Goal: Task Accomplishment & Management: Use online tool/utility

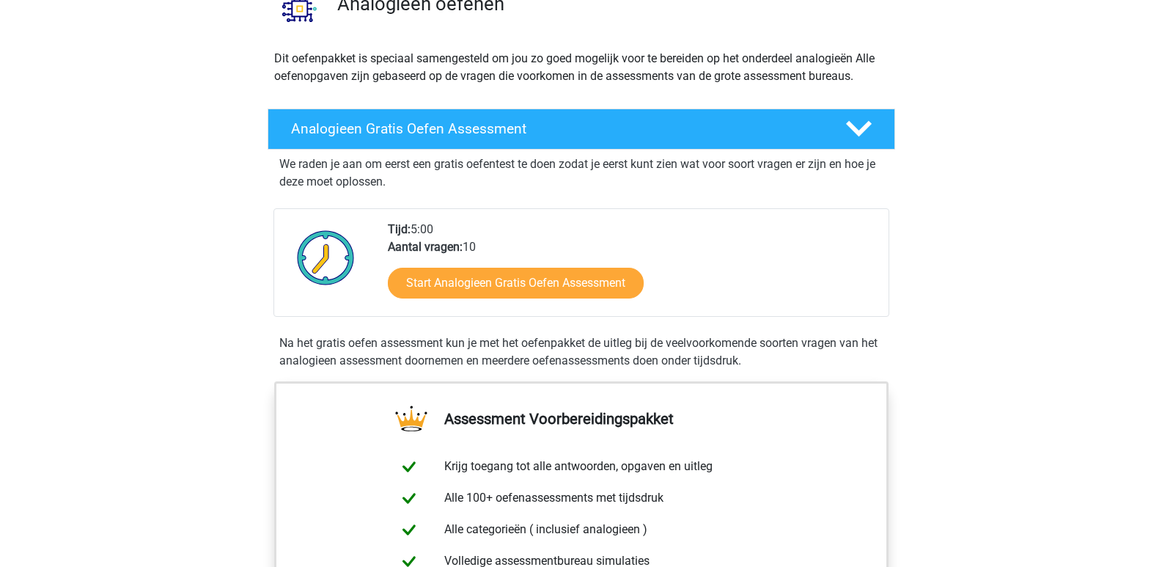
scroll to position [129, 0]
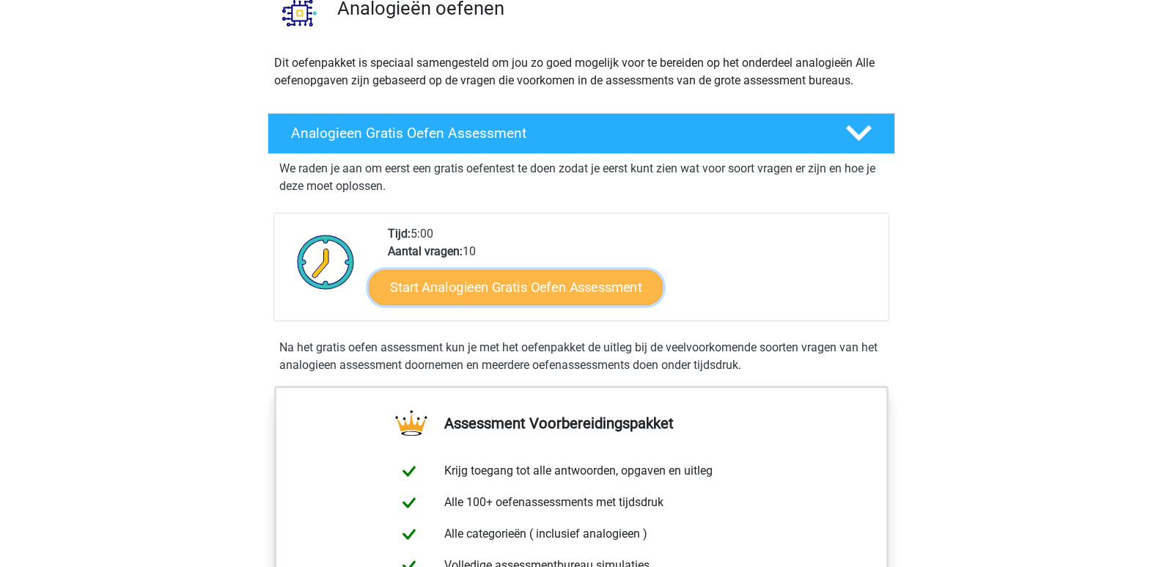
click at [585, 282] on link "Start Analogieen Gratis Oefen Assessment" at bounding box center [516, 286] width 294 height 35
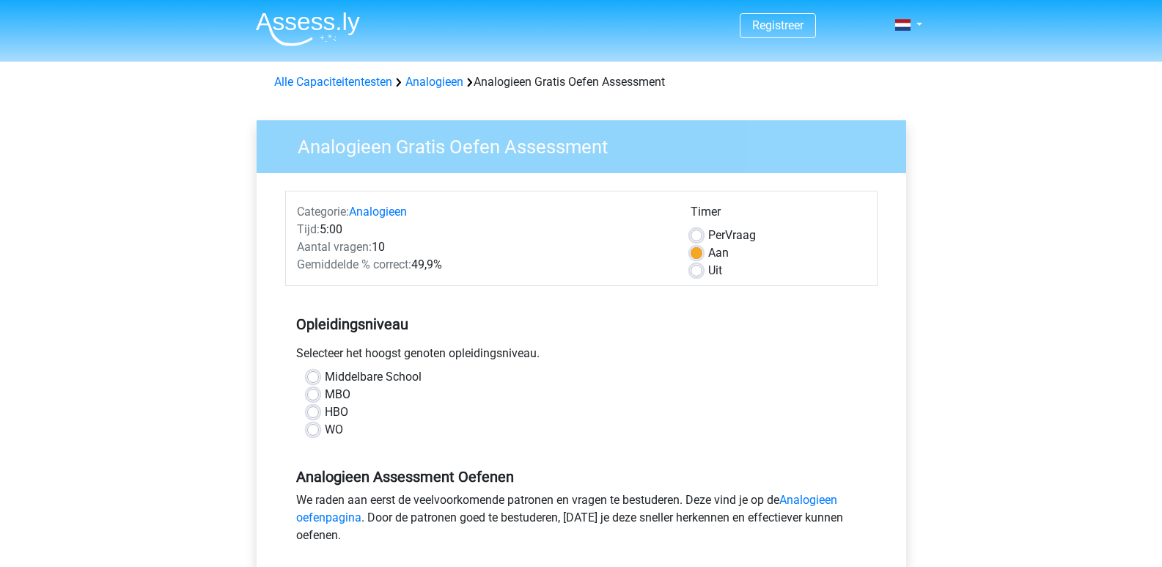
click at [325, 429] on label "WO" at bounding box center [334, 430] width 18 height 18
click at [318, 429] on input "WO" at bounding box center [313, 428] width 12 height 15
radio input "true"
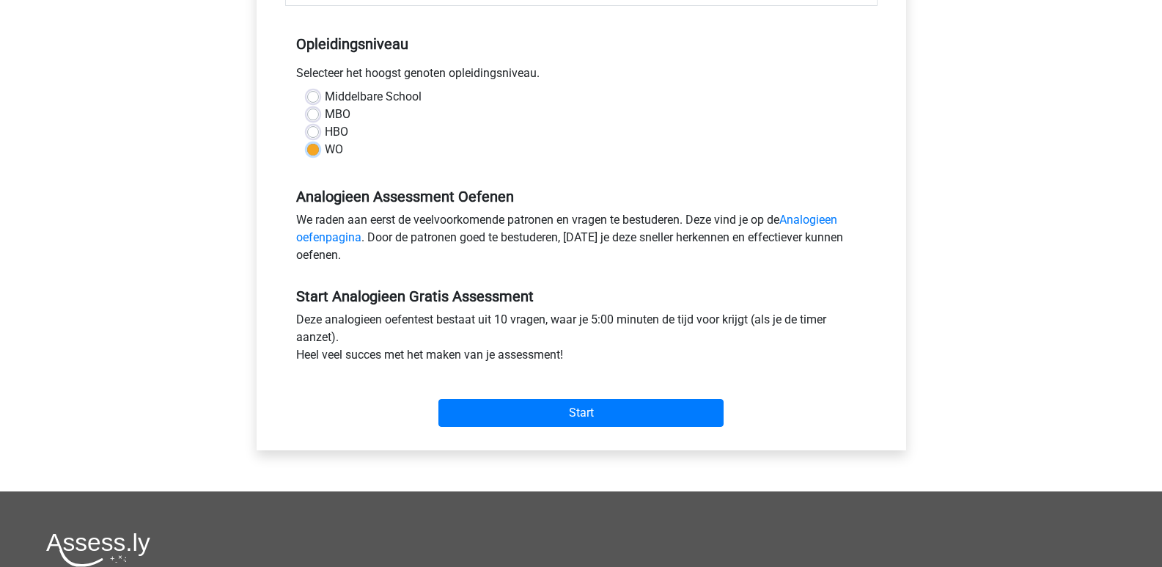
scroll to position [296, 0]
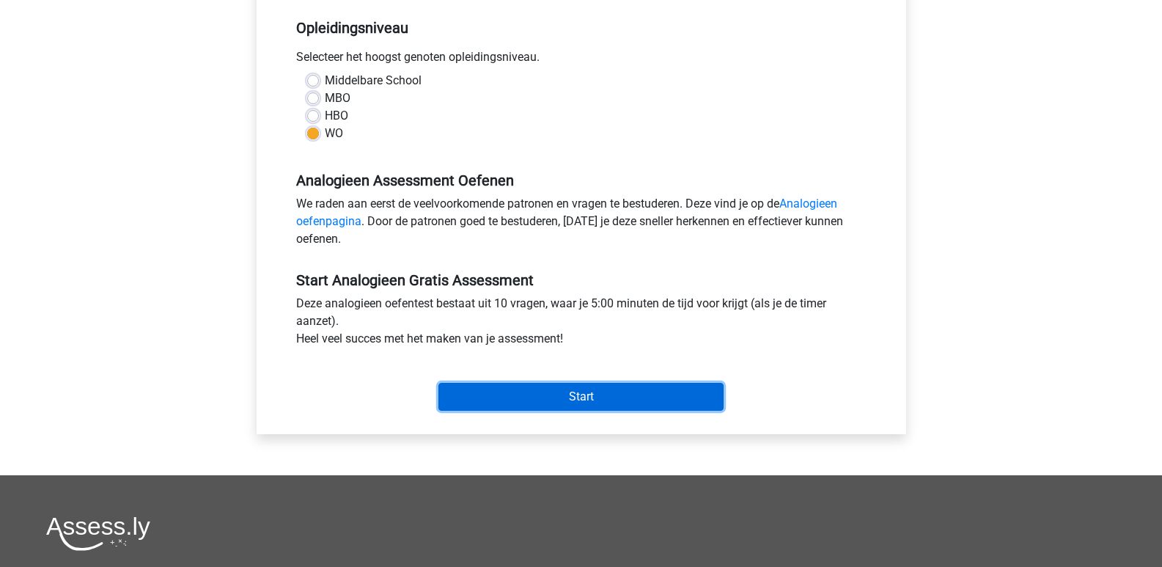
click at [633, 389] on input "Start" at bounding box center [580, 397] width 285 height 28
